Goal: Transaction & Acquisition: Purchase product/service

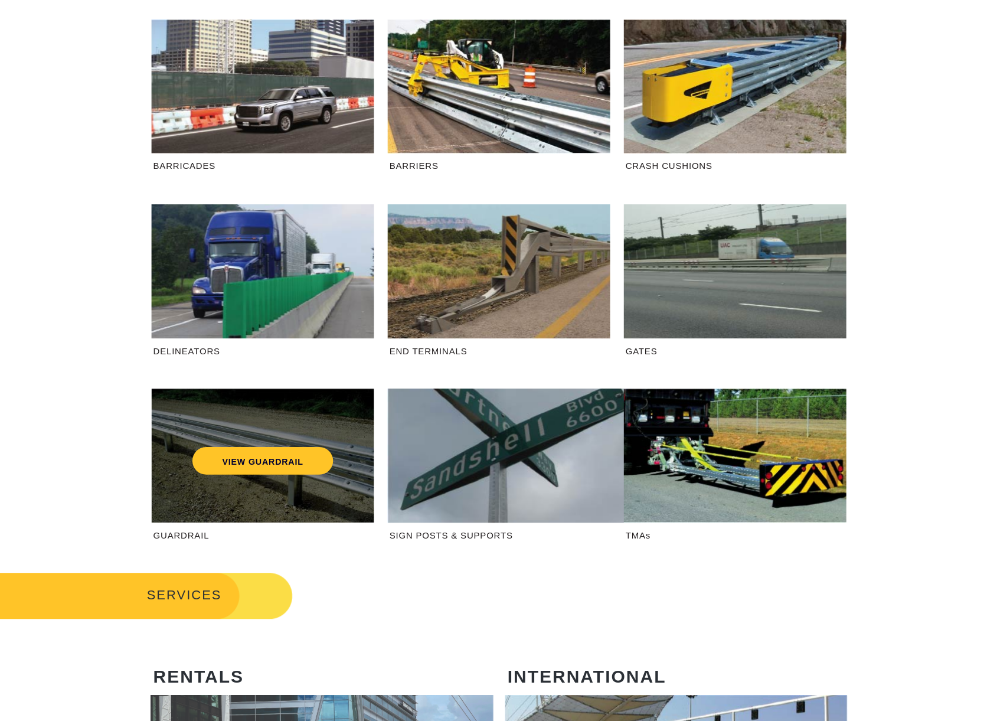
scroll to position [118, 0]
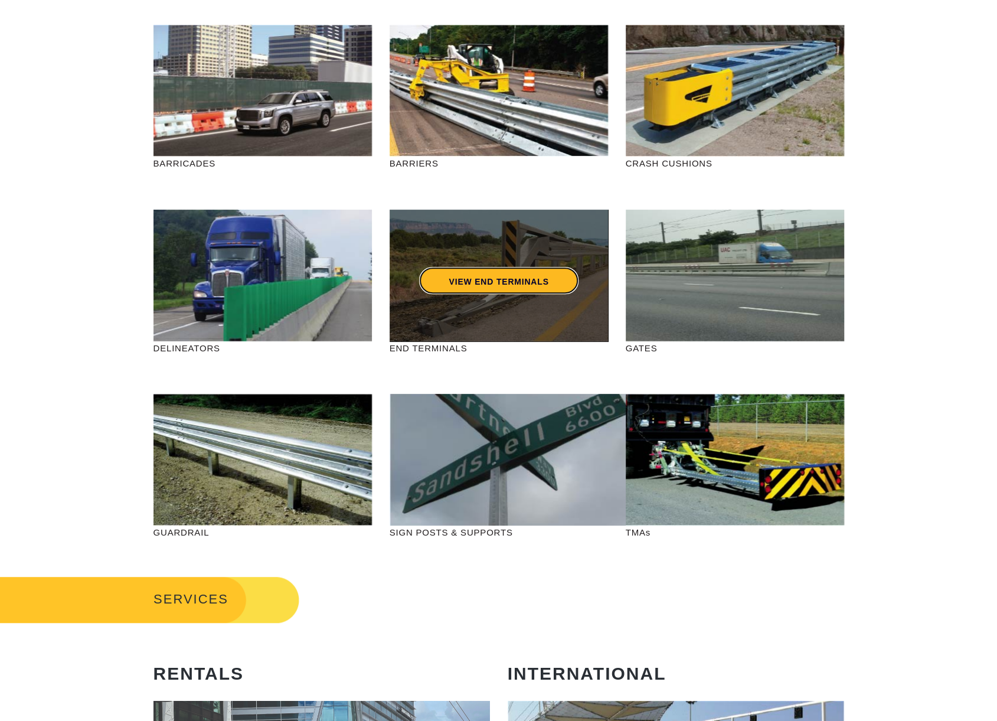
click at [533, 282] on link "VIEW END TERMINALS" at bounding box center [498, 280] width 159 height 27
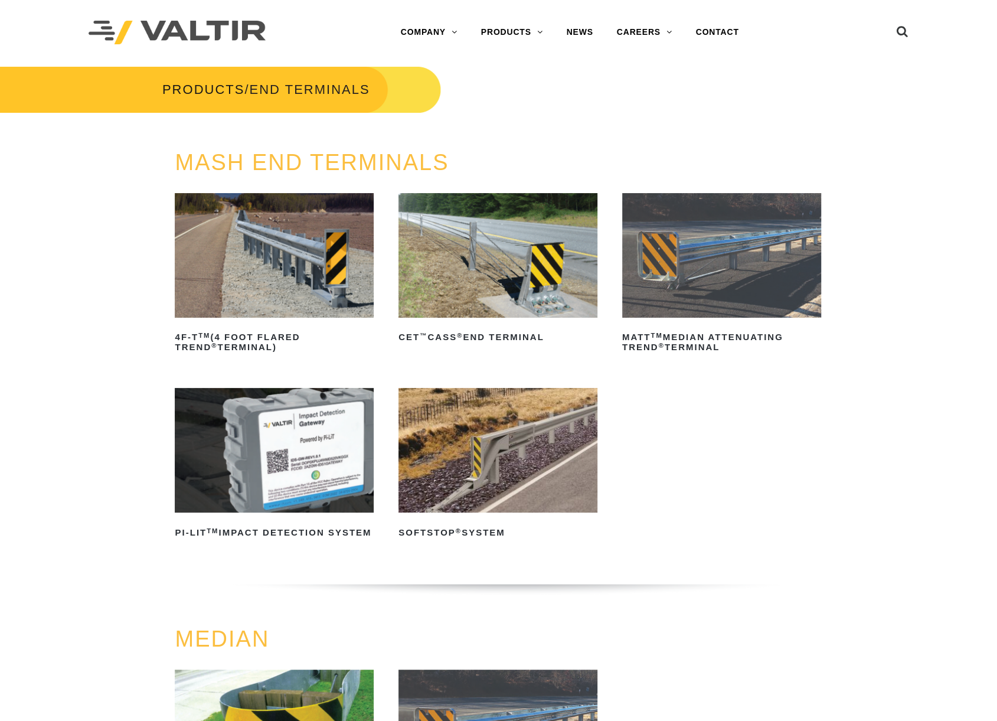
click at [529, 457] on img at bounding box center [497, 450] width 199 height 125
